Goal: Register for event/course

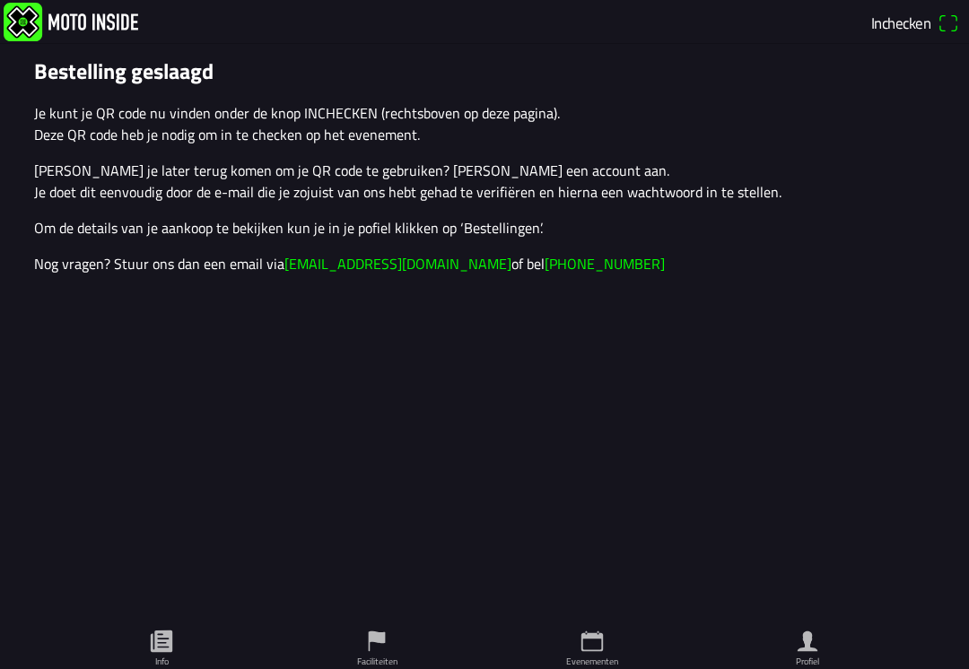
scroll to position [1, 0]
click at [587, 657] on ion-label "Evenementen" at bounding box center [592, 661] width 52 height 13
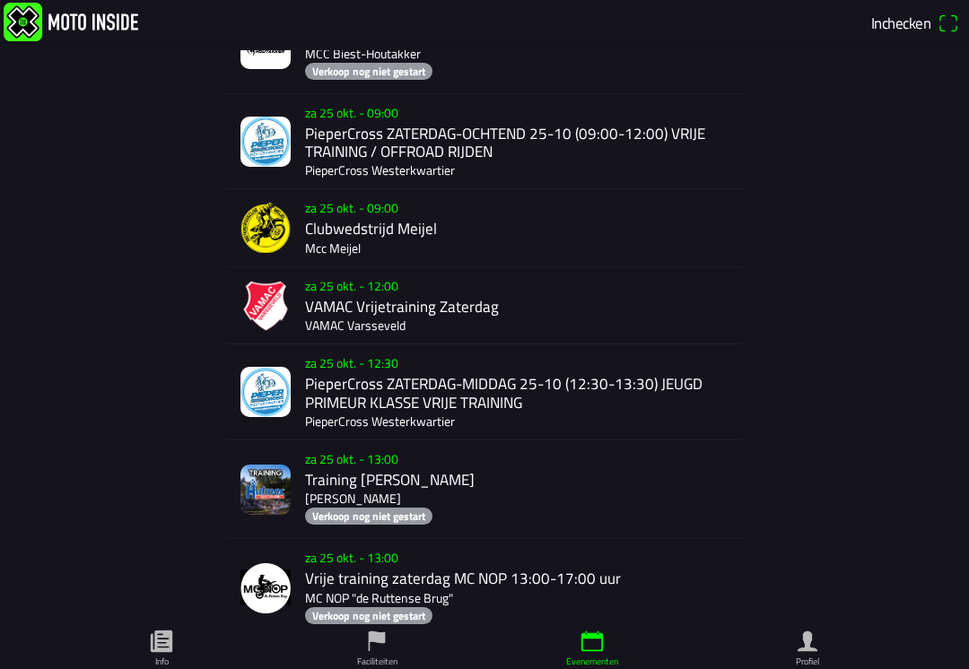
scroll to position [5037, 0]
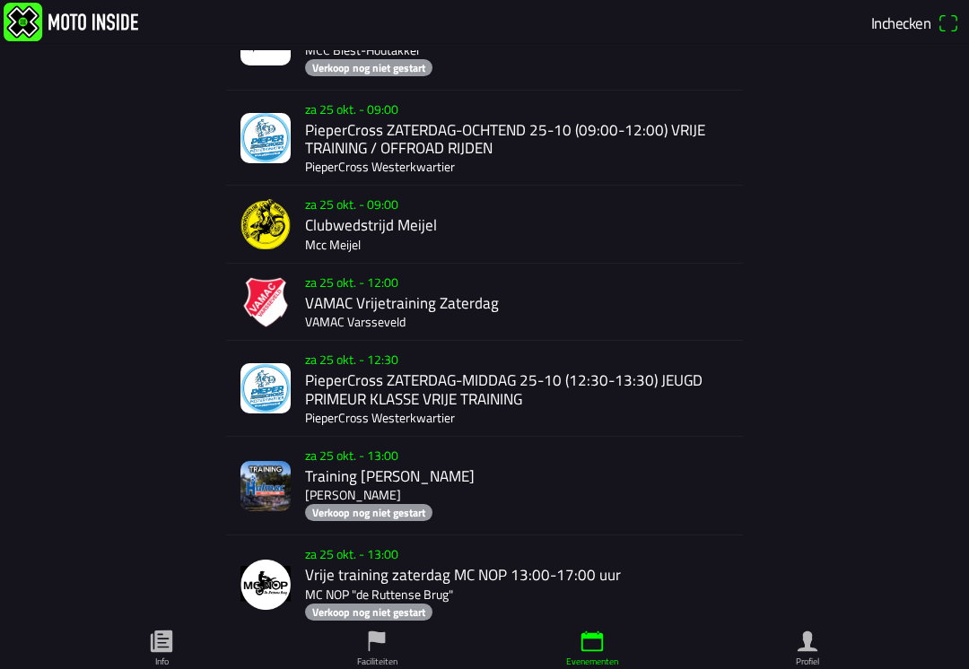
click at [492, 186] on div "za 25 okt. - 09:00 PieperCross ZATERDAG-OCHTEND 25-10 (09:00-12:00) VRIJE TRAIN…" at bounding box center [520, 138] width 430 height 95
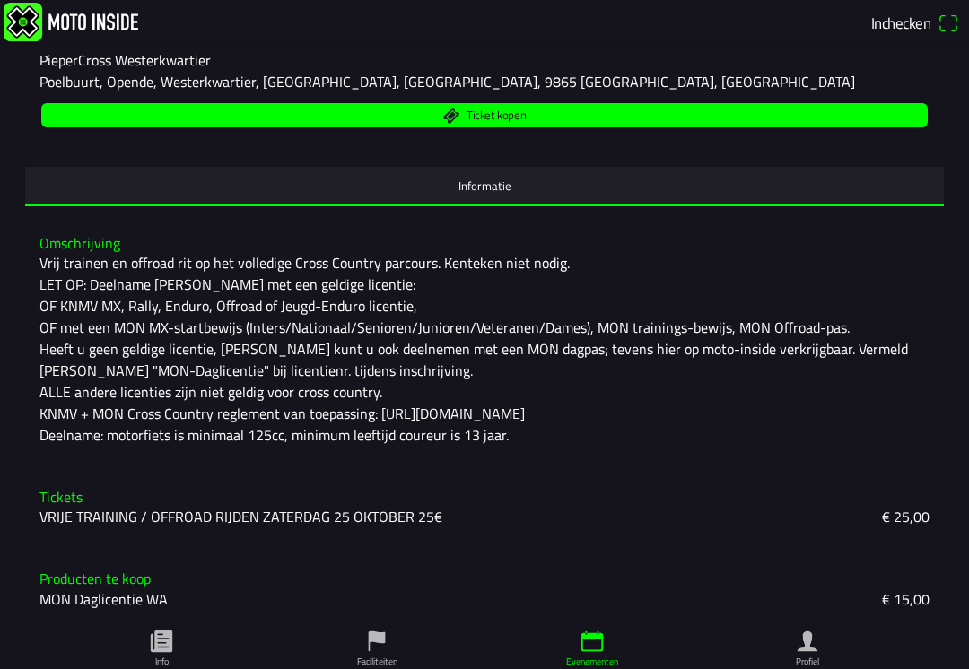
scroll to position [297, 0]
click at [0, 0] on slot "VRIJE TRAINING / OFFROAD RIJDEN ZATERDAG 25 OKTOBER 25€" at bounding box center [0, 0] width 0 height 0
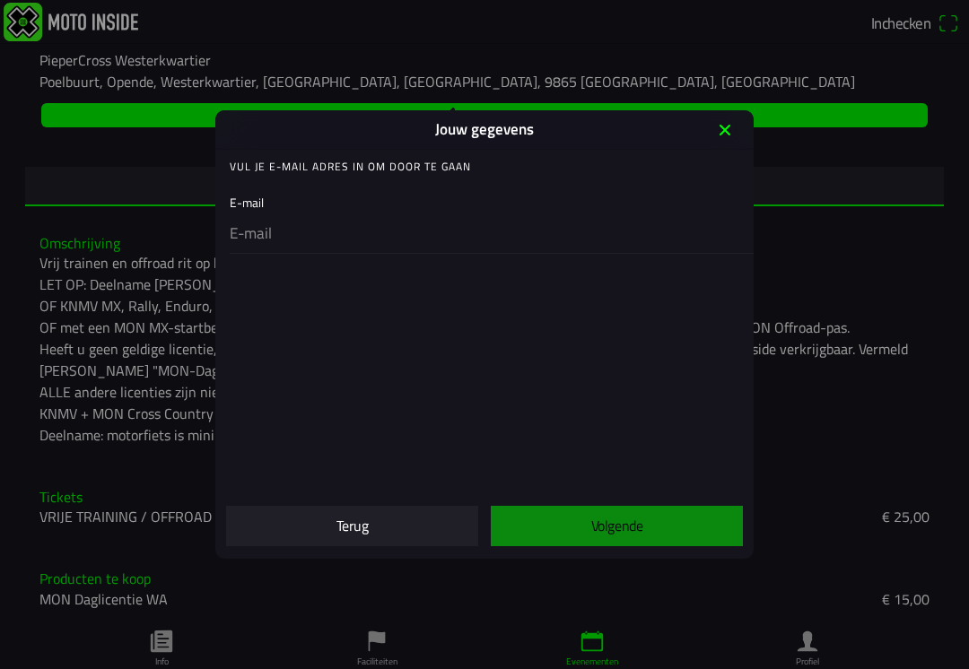
click at [737, 130] on icon "close" at bounding box center [724, 130] width 29 height 29
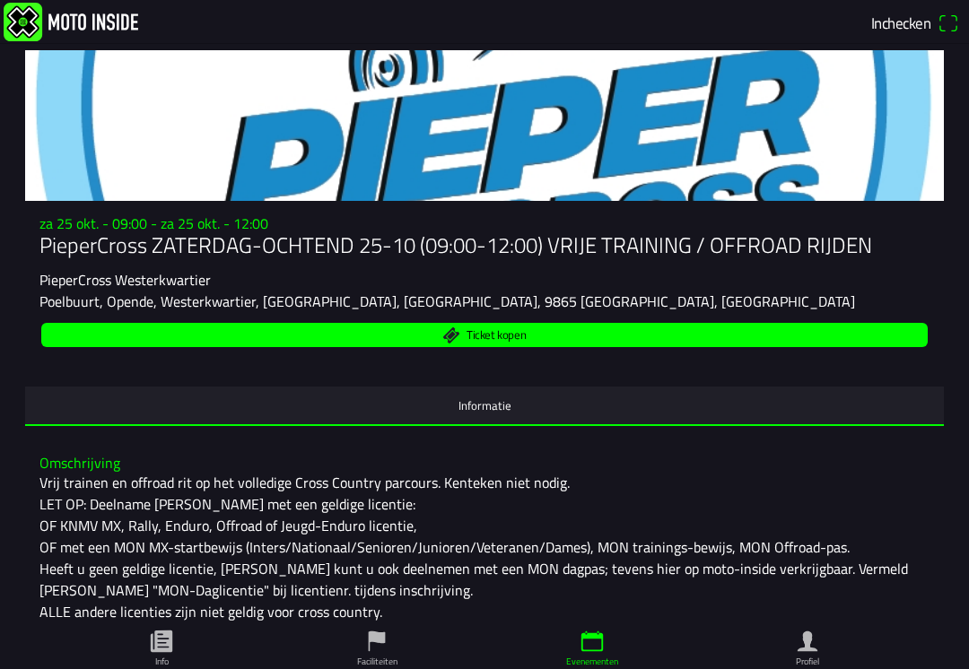
scroll to position [52, 0]
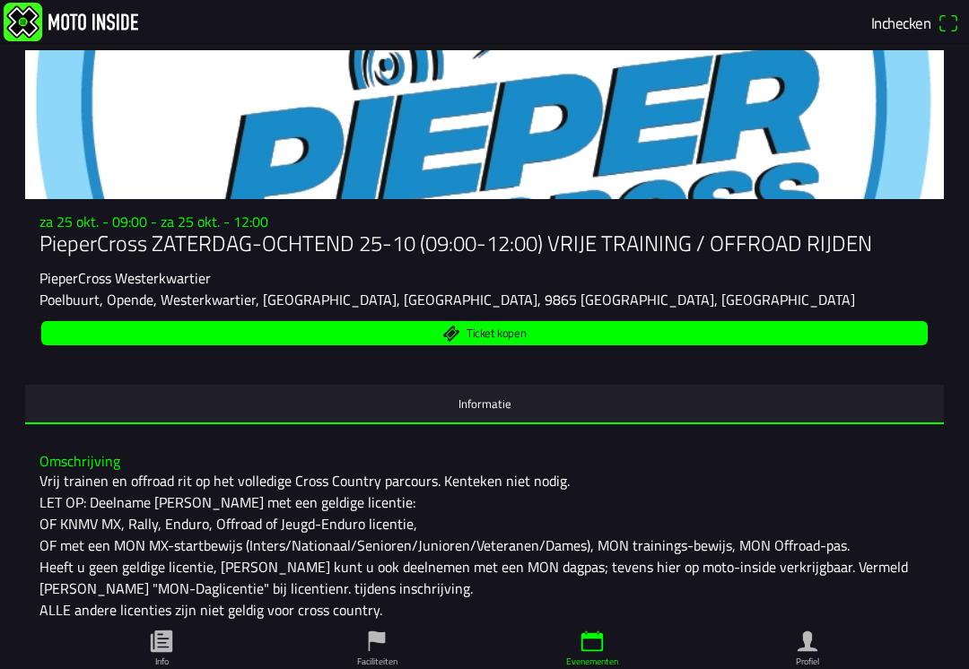
click at [574, 345] on span "Ticket kopen" at bounding box center [484, 333] width 865 height 24
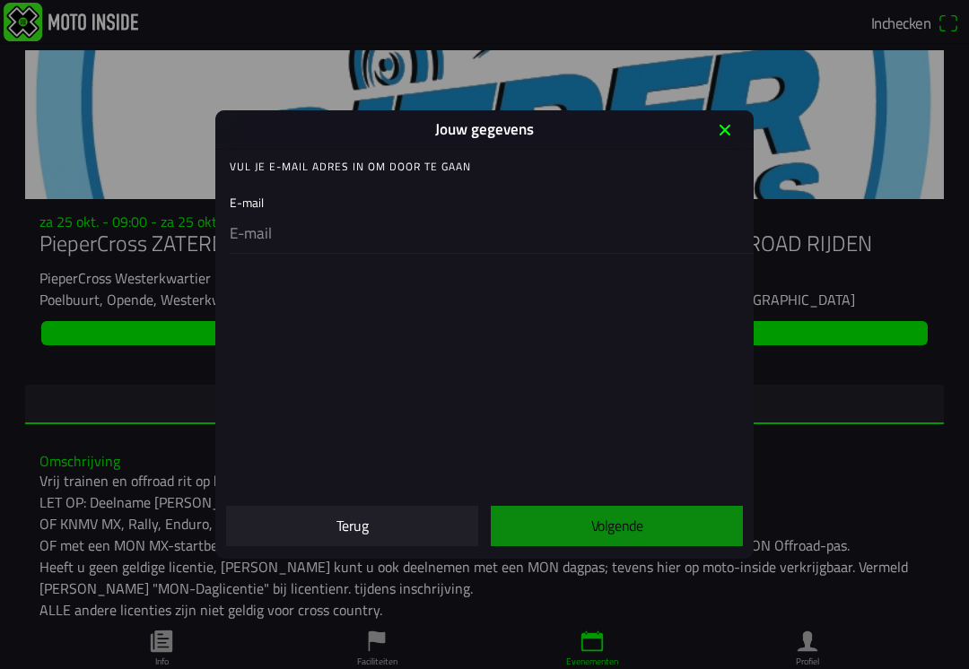
click at [589, 226] on input "email" at bounding box center [488, 234] width 517 height 38
click at [736, 126] on icon "close" at bounding box center [724, 130] width 29 height 29
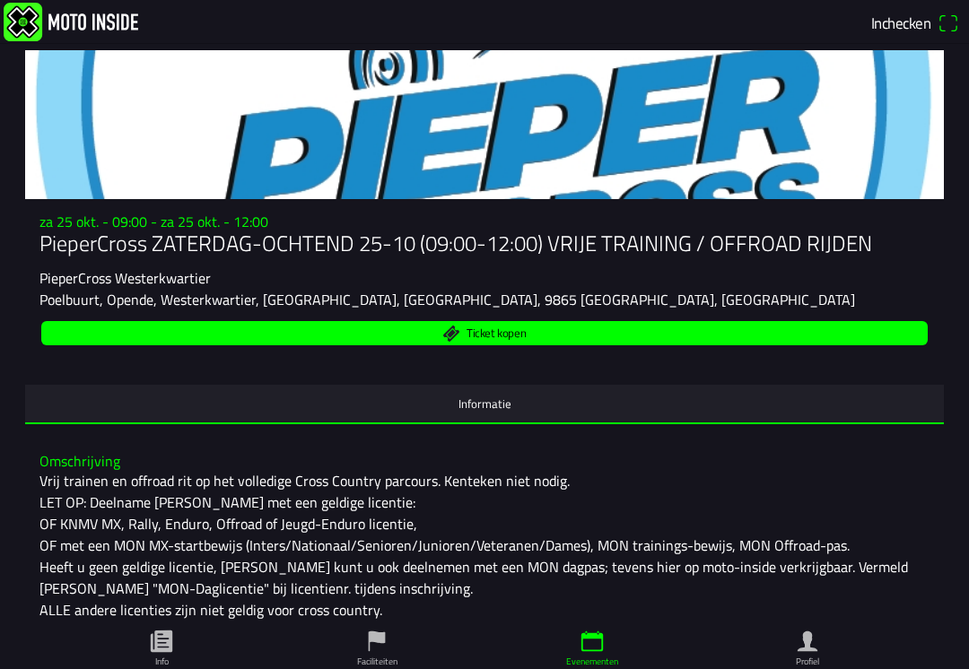
click at [940, 21] on span "Inchecken" at bounding box center [915, 23] width 88 height 29
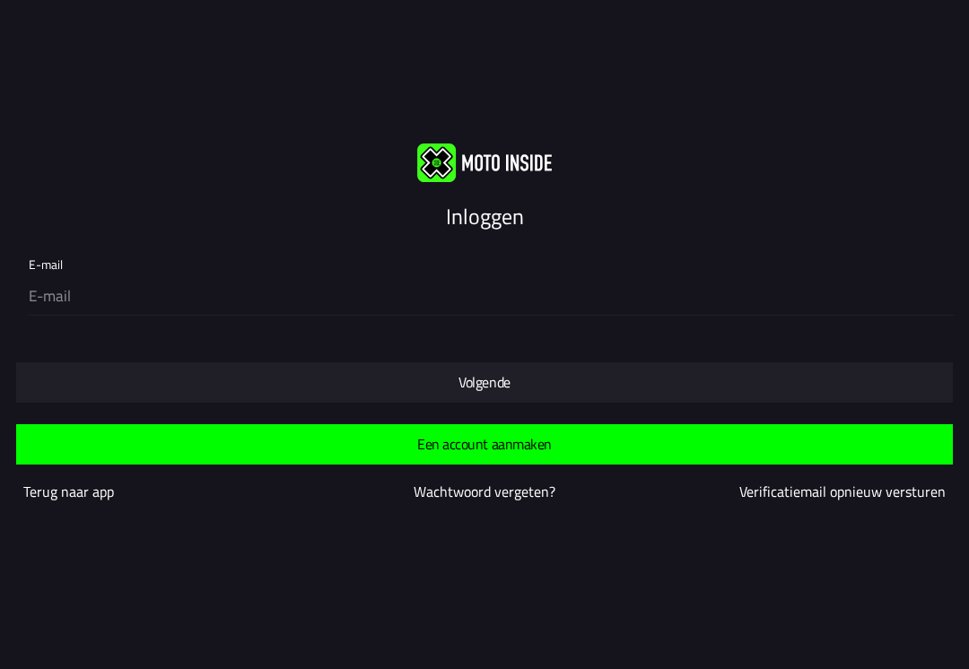
click at [455, 281] on input "email" at bounding box center [488, 297] width 918 height 38
type input "[EMAIL_ADDRESS][DOMAIN_NAME]"
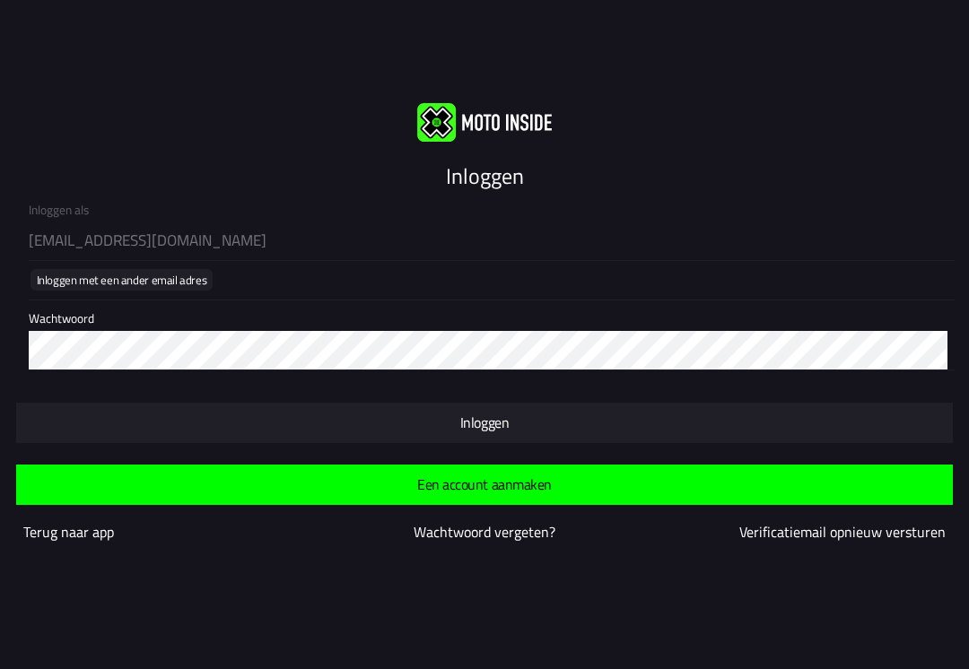
click at [479, 329] on div "Wachtwoord" at bounding box center [488, 334] width 918 height 69
click at [0, 0] on slot "Een account aanmaken" at bounding box center [0, 0] width 0 height 0
